Goal: Transaction & Acquisition: Register for event/course

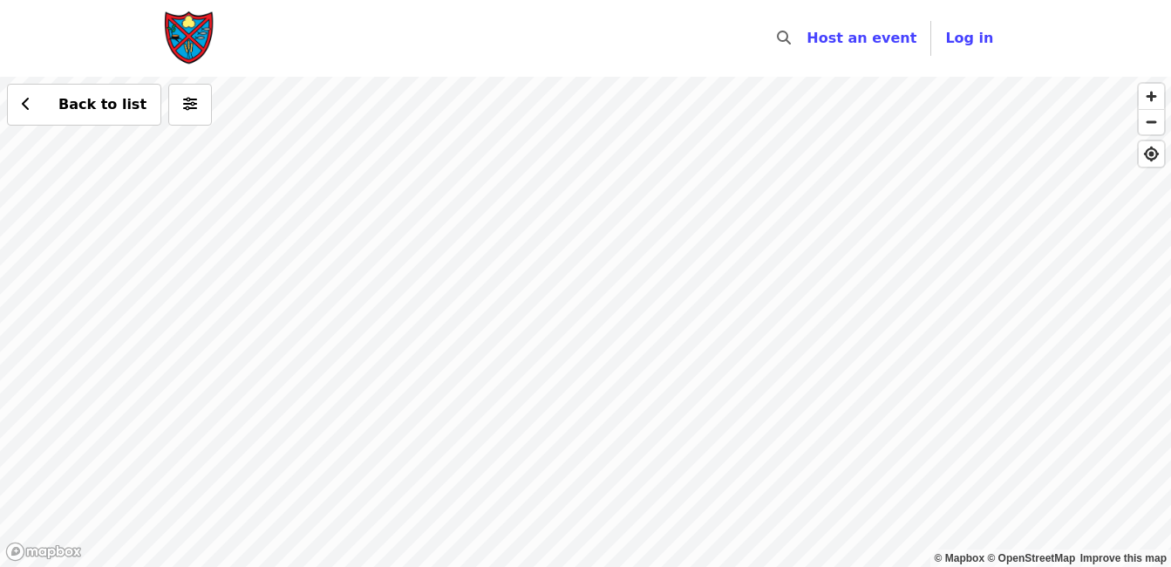
click at [689, 267] on div "Back to list" at bounding box center [585, 322] width 1171 height 490
click at [975, 46] on span "Log in" at bounding box center [969, 38] width 48 height 17
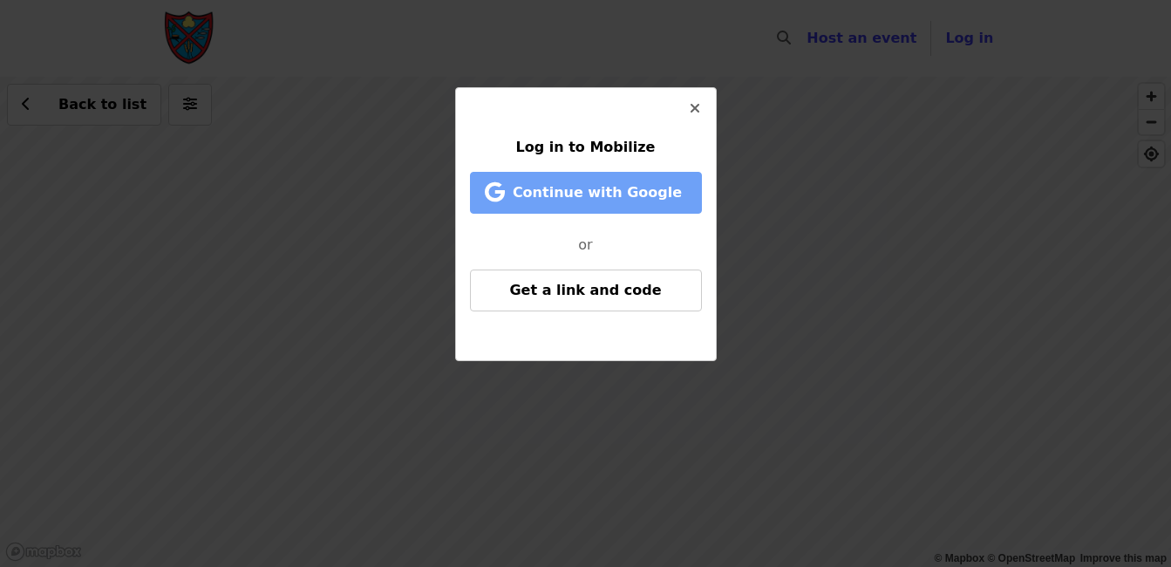
click at [647, 200] on span "Continue with Google" at bounding box center [596, 192] width 169 height 17
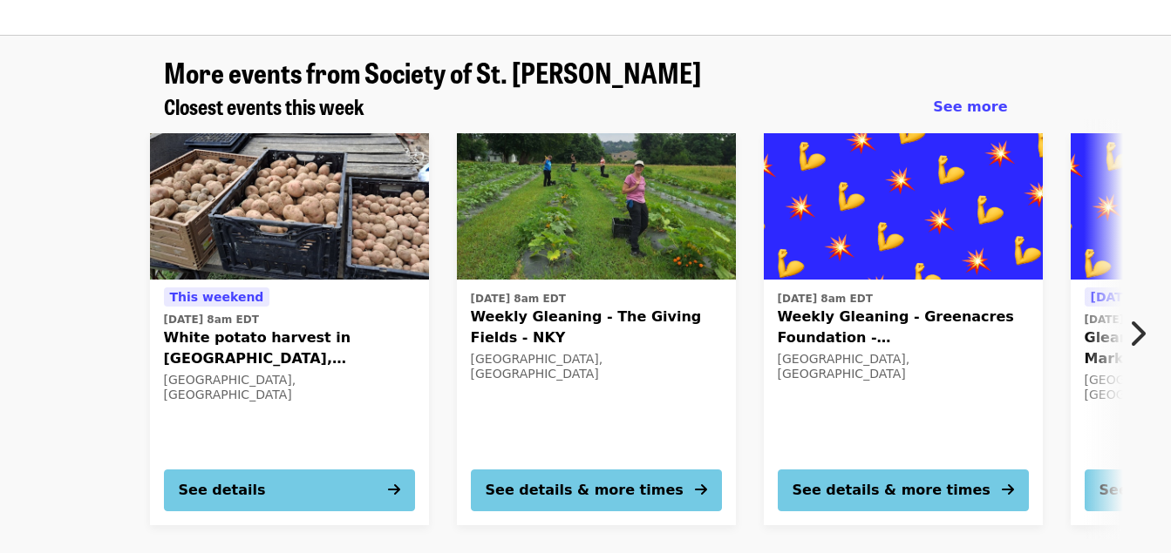
scroll to position [214, 0]
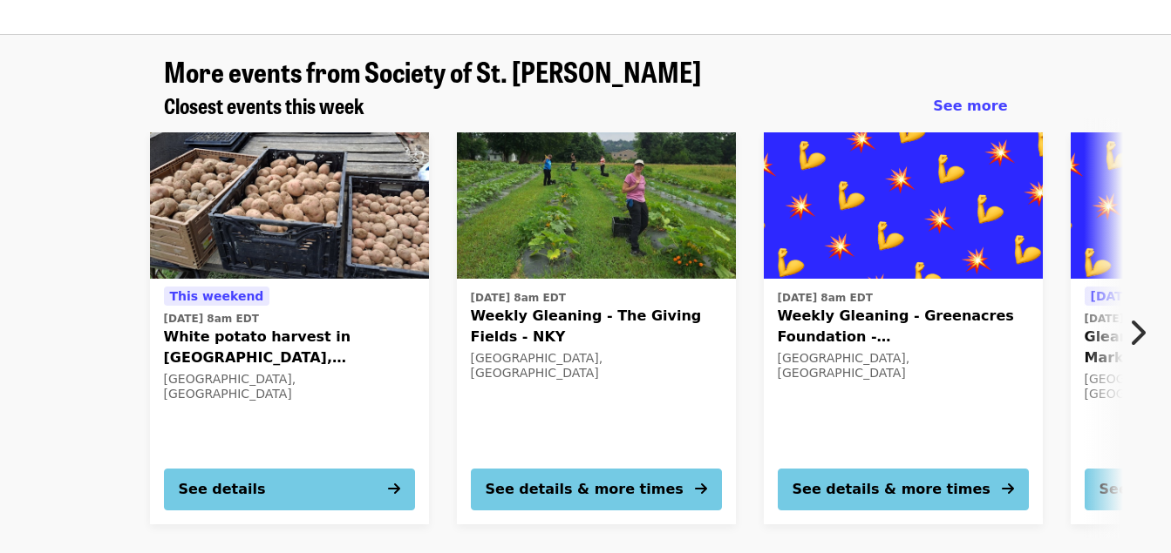
click at [721, 71] on h1 "More events from Society of St. Andrew" at bounding box center [586, 71] width 844 height 31
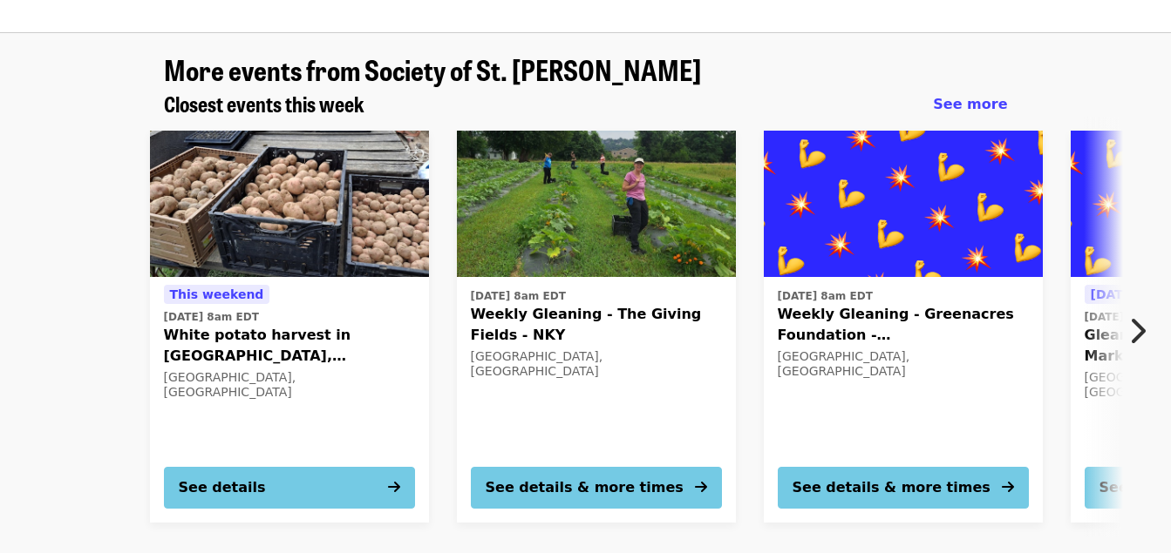
scroll to position [216, 0]
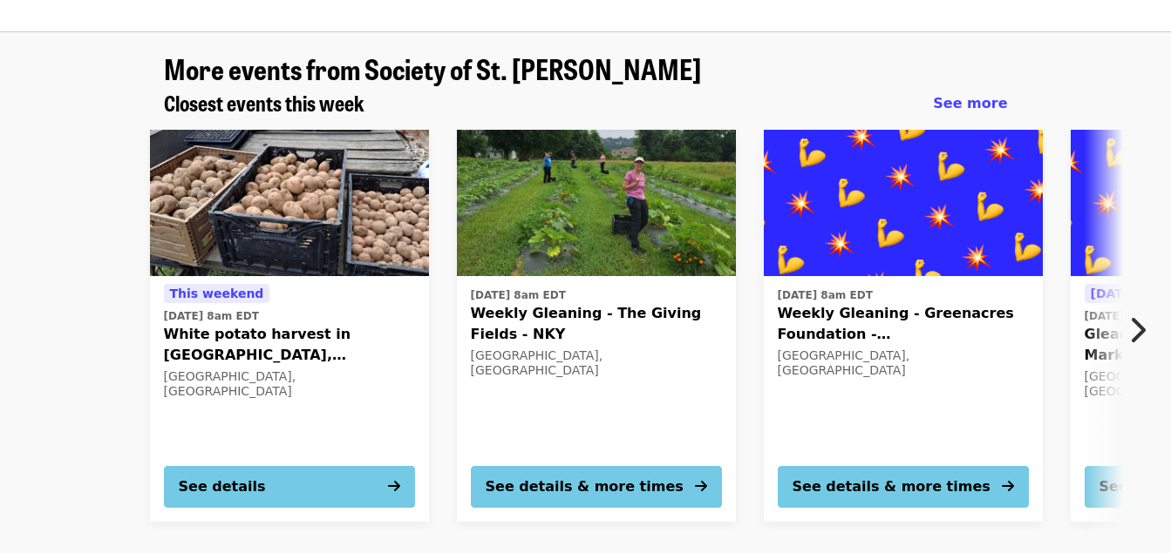
click at [808, 58] on h1 "More events from Society of St. Andrew" at bounding box center [586, 68] width 844 height 31
click at [1070, 102] on div "Closest events this week See more This weekend Sat, Sep 13 @ 8am EDT White pota…" at bounding box center [585, 313] width 1171 height 445
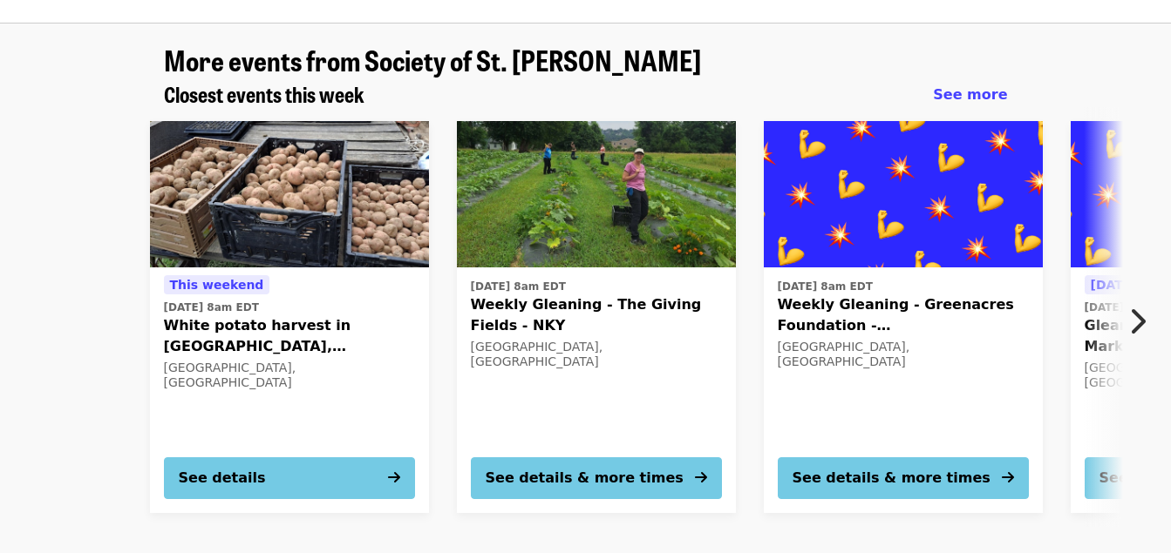
scroll to position [249, 0]
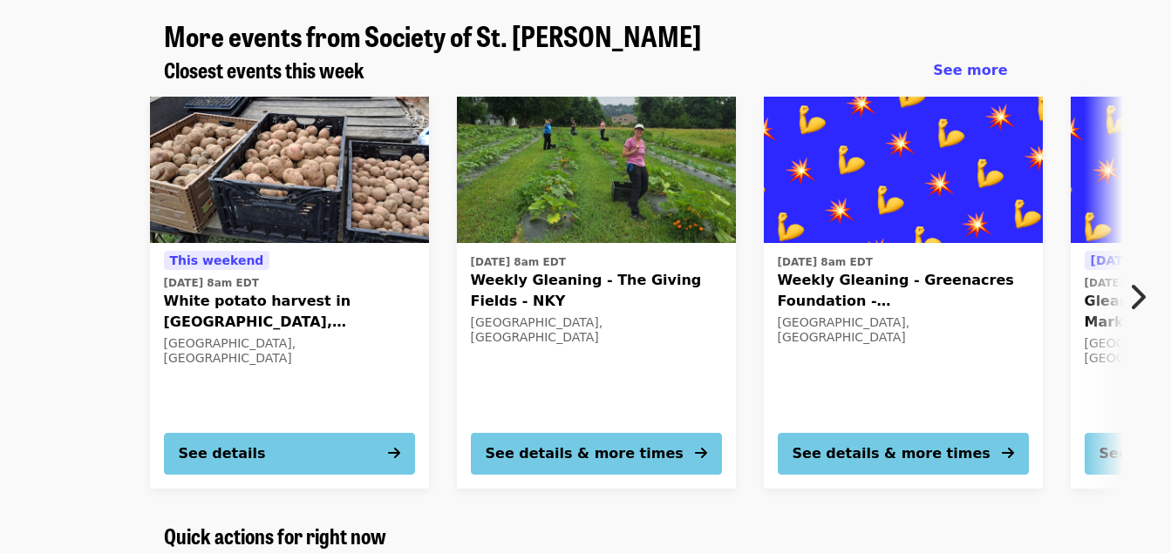
click at [1130, 296] on icon "chevron-right icon" at bounding box center [1136, 297] width 17 height 33
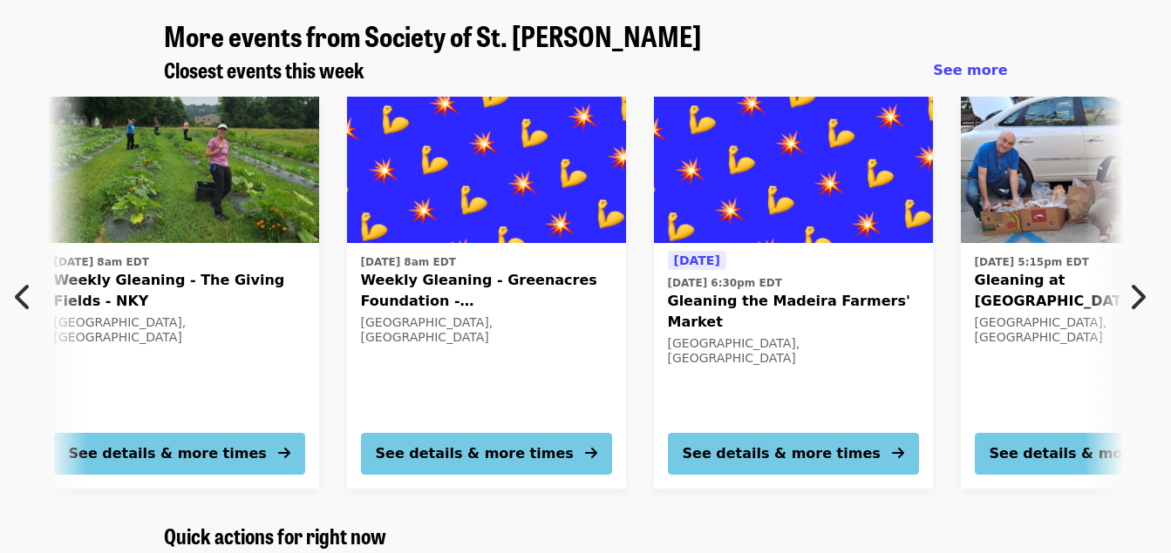
scroll to position [0, 631]
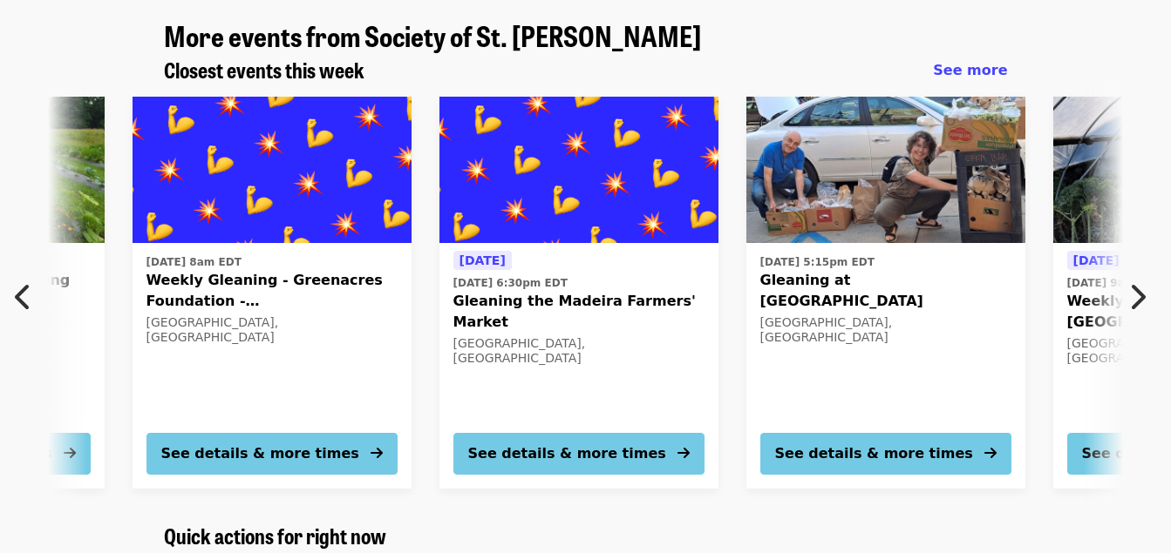
click at [1140, 289] on icon "chevron-right icon" at bounding box center [1136, 297] width 17 height 33
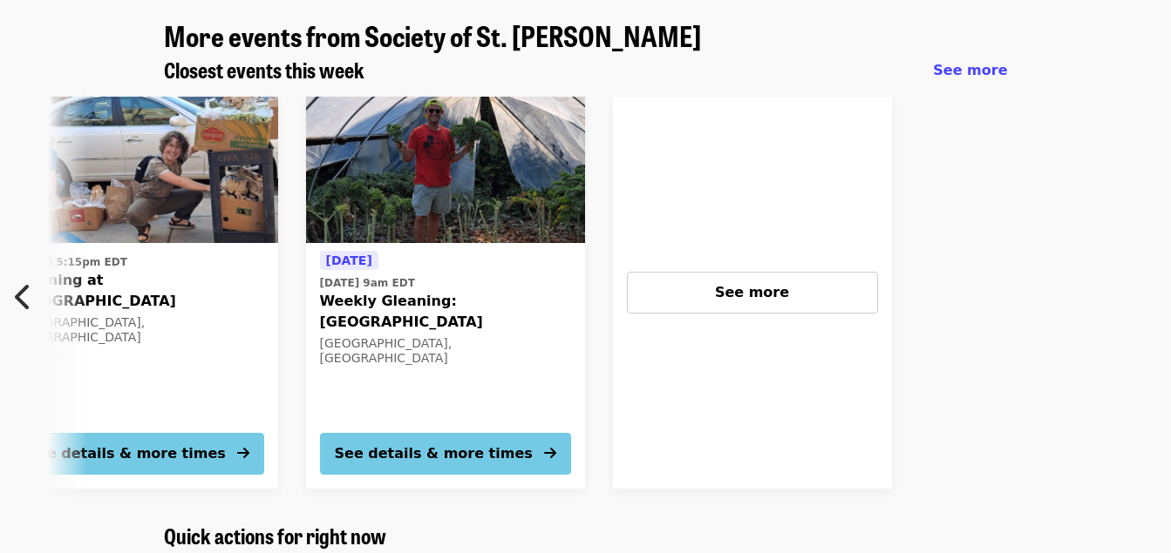
scroll to position [0, 1381]
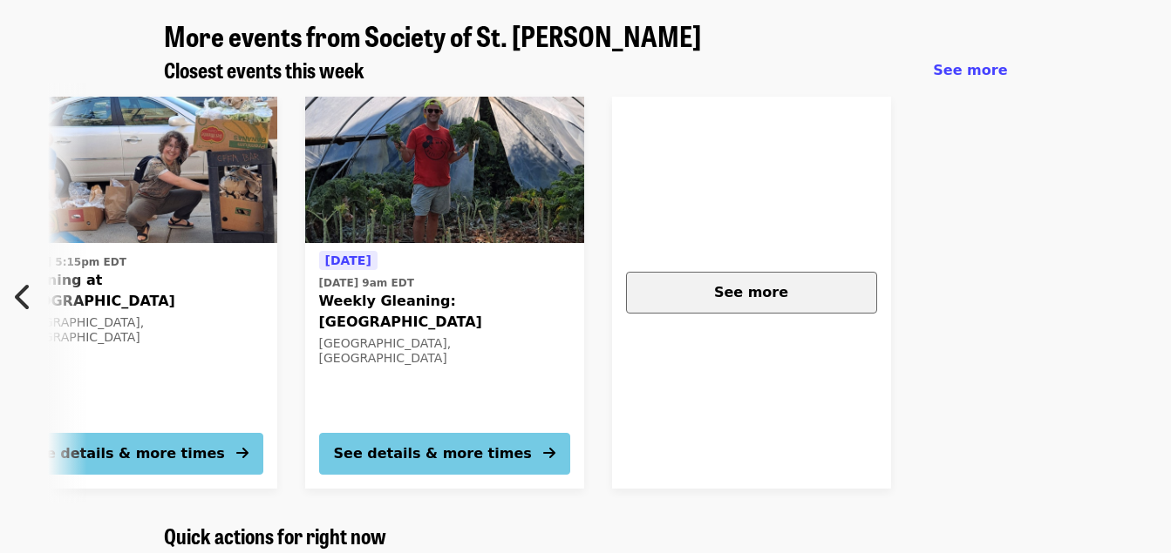
click at [792, 282] on button "See more" at bounding box center [751, 293] width 251 height 42
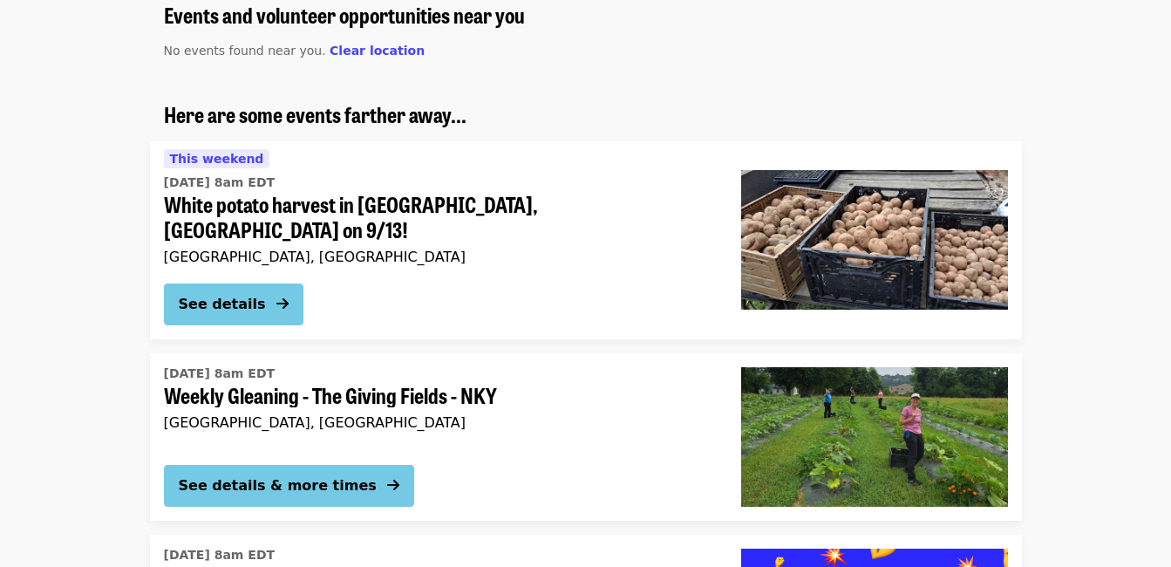
scroll to position [248, 0]
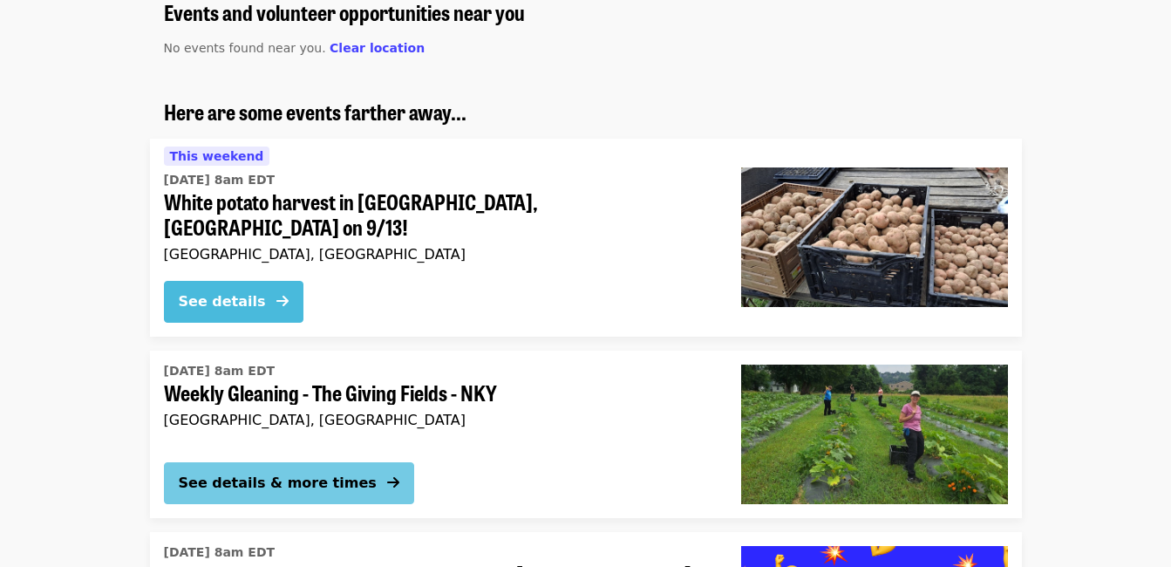
click at [249, 291] on div "See details" at bounding box center [222, 301] width 87 height 21
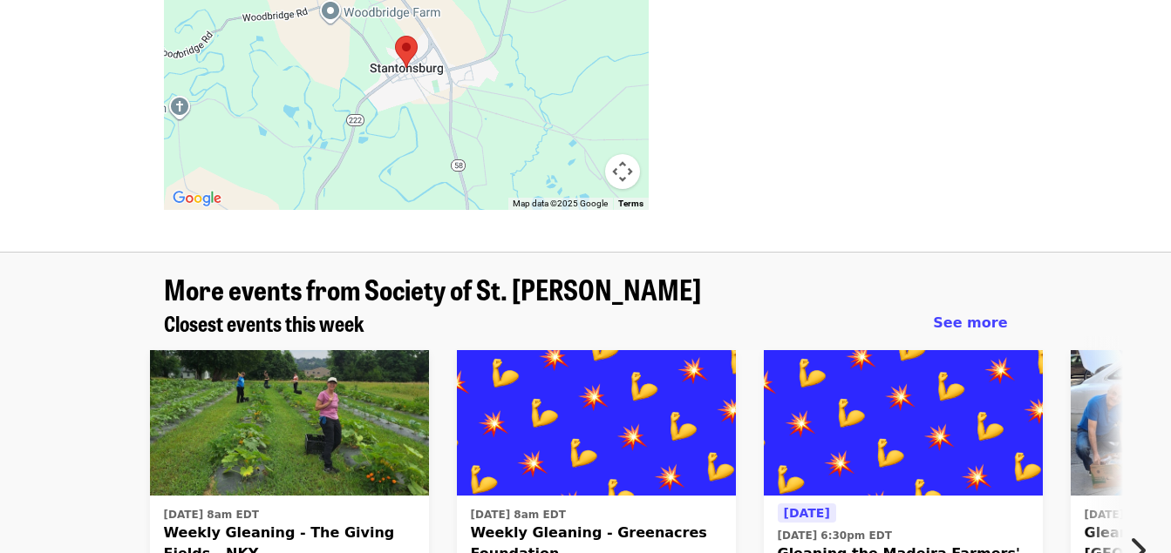
scroll to position [1204, 0]
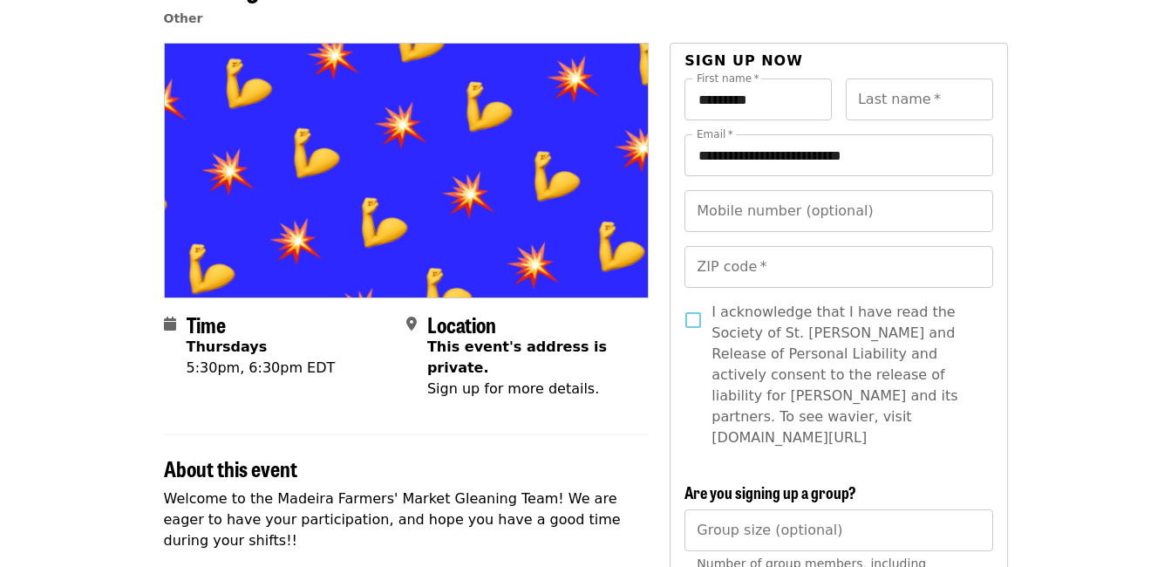
scroll to position [66, 0]
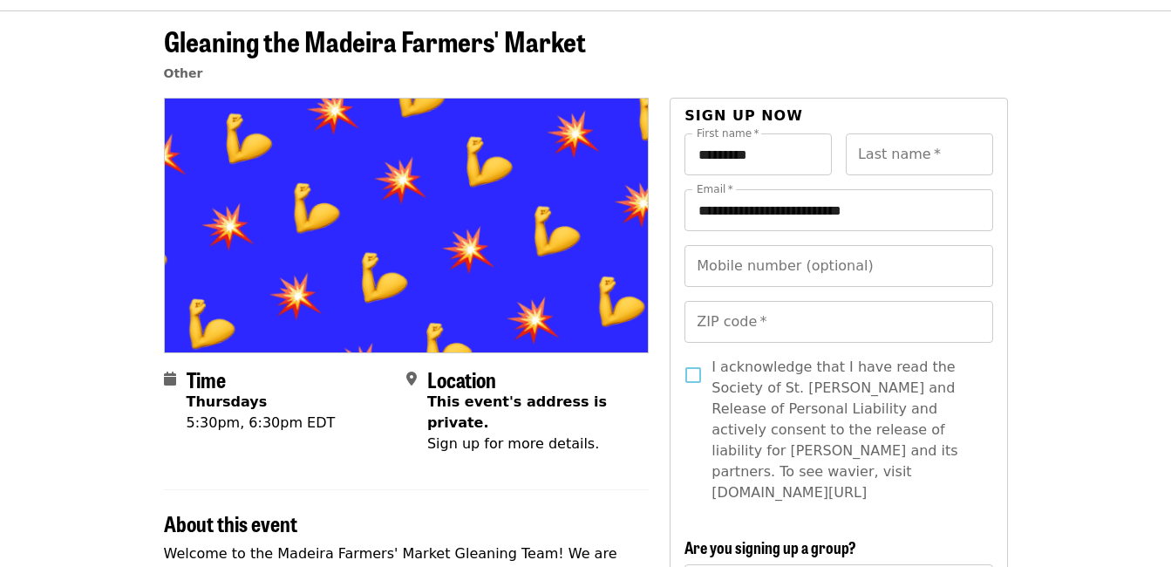
click at [883, 66] on header "Gleaning the Madeira Farmers' Market Other" at bounding box center [586, 61] width 844 height 72
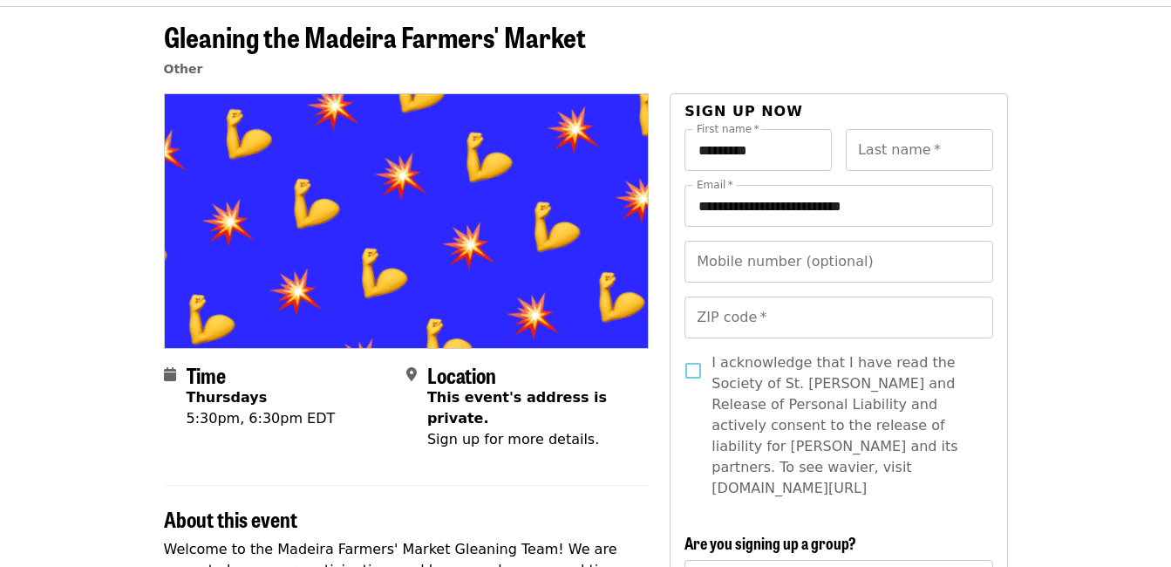
scroll to position [71, 0]
